Goal: Find specific page/section: Find specific page/section

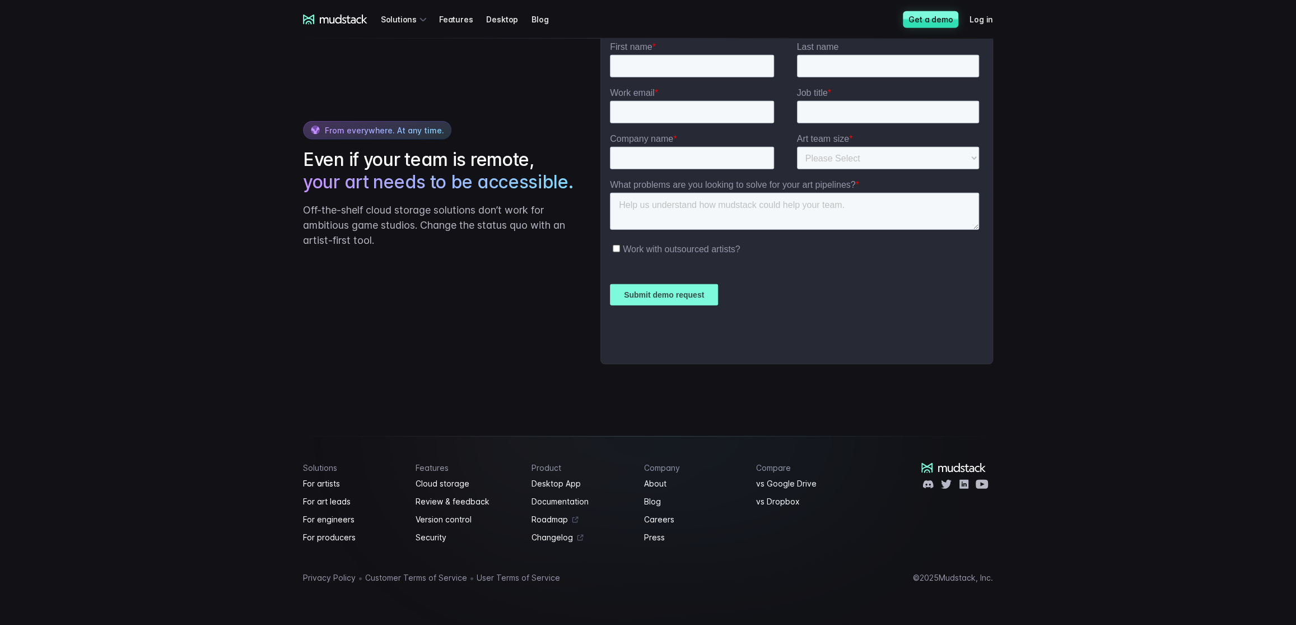
scroll to position [2663, 0]
click at [668, 523] on link "Careers" at bounding box center [693, 519] width 99 height 13
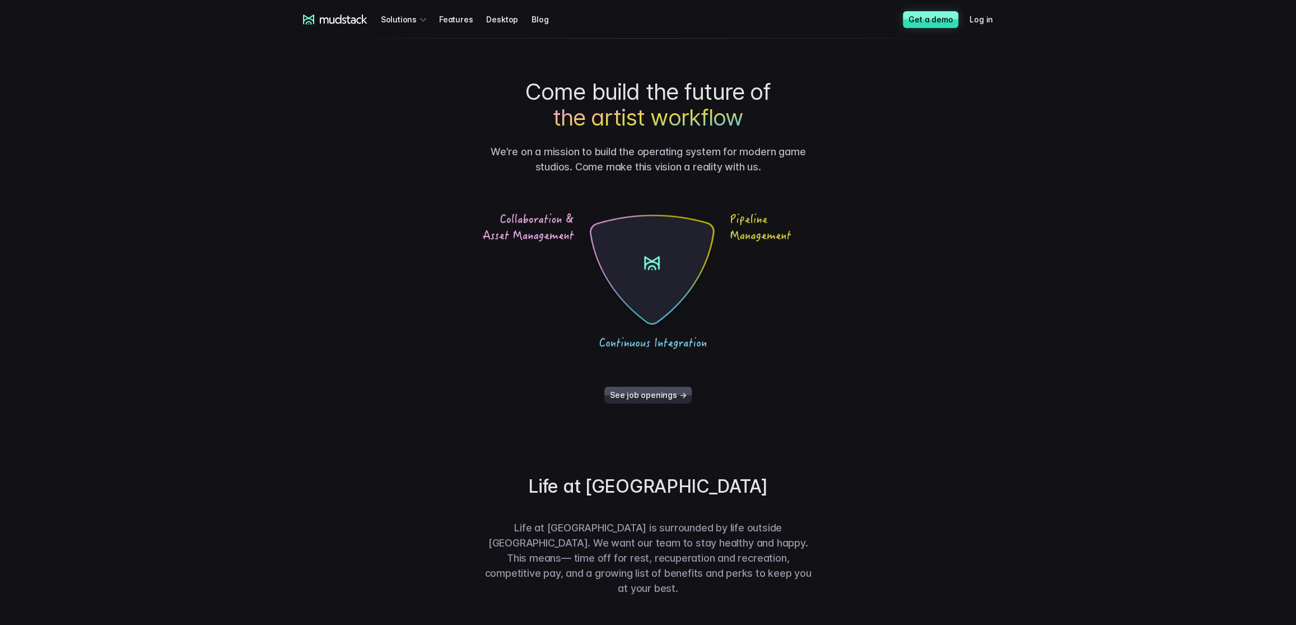
click at [622, 400] on link "See job openings →" at bounding box center [648, 395] width 87 height 17
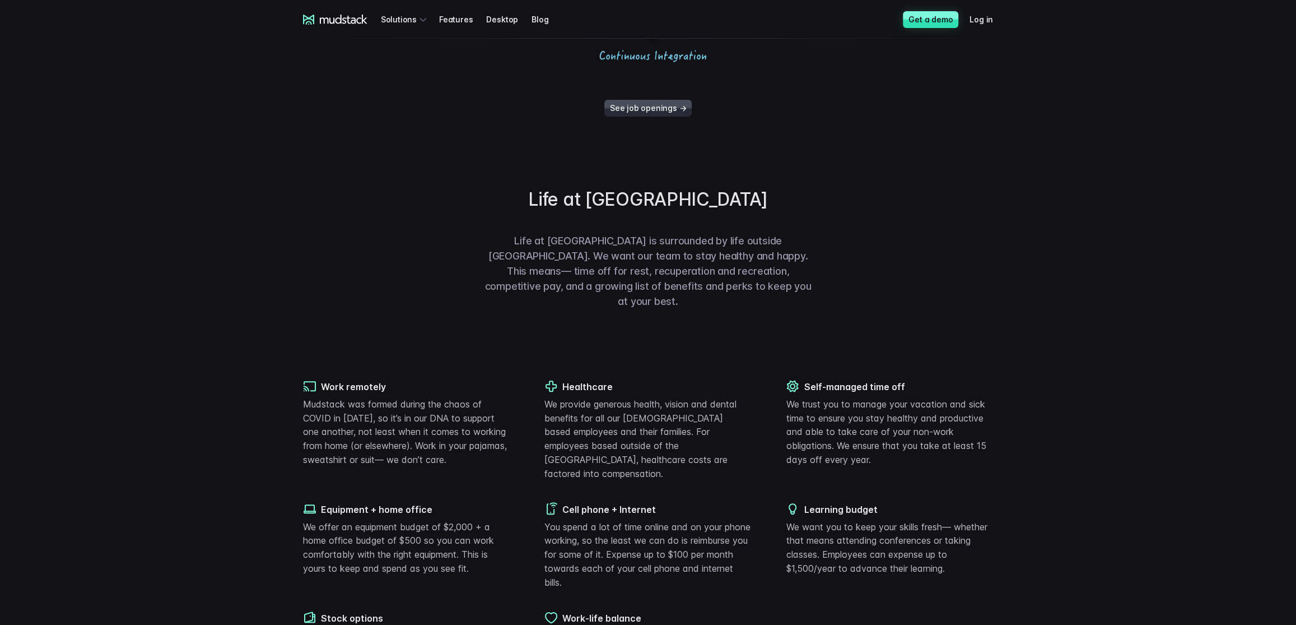
scroll to position [281, 0]
